Goal: Transaction & Acquisition: Obtain resource

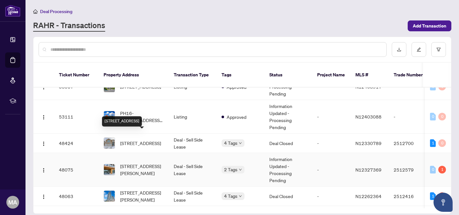
scroll to position [14, 0]
click at [165, 158] on td "[STREET_ADDRESS][PERSON_NAME]" at bounding box center [134, 168] width 70 height 33
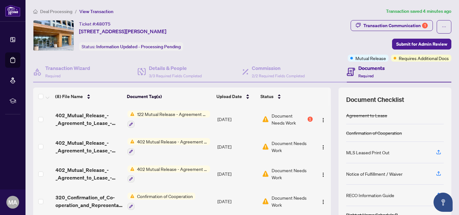
click at [175, 115] on span "122 Mutual Release - Agreement of Purchase and Sale" at bounding box center [173, 113] width 76 height 7
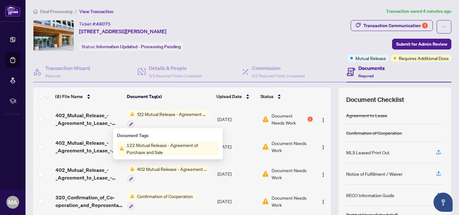
click at [168, 114] on span "122 Mutual Release - Agreement of Purchase and Sale" at bounding box center [173, 113] width 76 height 7
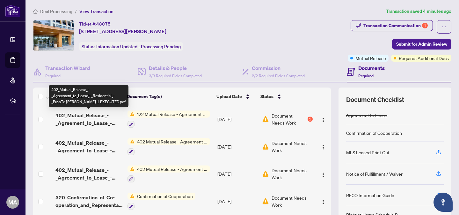
click at [99, 115] on span "402_Mutual_Release_-_Agreement_to_Lease_-_Residential_-_PropTx-OREA 1 EXECUTED.…" at bounding box center [88, 118] width 67 height 15
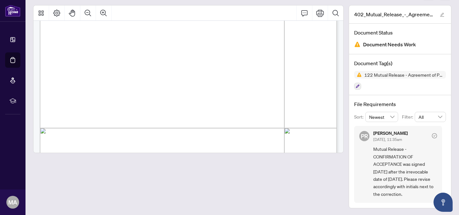
scroll to position [144, 0]
drag, startPoint x: 400, startPoint y: 197, endPoint x: 370, endPoint y: 147, distance: 58.2
click at [370, 147] on div "PR Puvitha Ramachandran Sep/27/2025, 11:35am Mutual Release - CONFIRMATION OF A…" at bounding box center [398, 164] width 88 height 77
copy span "Mutual Release - CONFIRMATION OF ACCEPTANCE was signed Sept 23rd after the irre…"
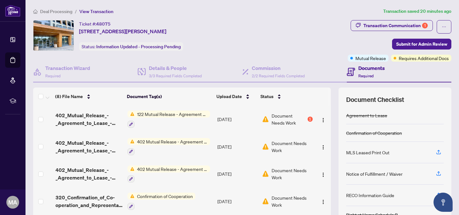
click at [99, 110] on td "402_Mutual_Release_-_Agreement_to_Lease_-_Residential_-_PropTx-OREA 1 EXECUTED.…" at bounding box center [89, 118] width 72 height 27
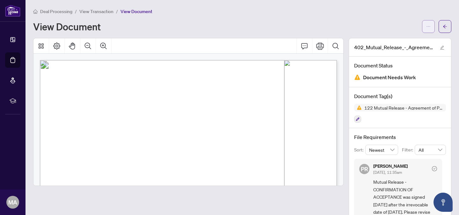
click at [429, 28] on icon "ellipsis" at bounding box center [428, 26] width 4 height 4
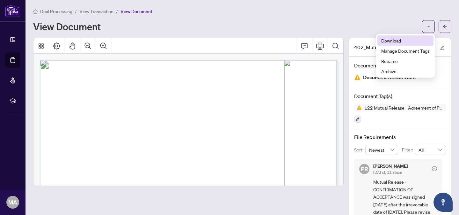
click at [396, 41] on span "Download" at bounding box center [405, 40] width 48 height 7
